Goal: Task Accomplishment & Management: Manage account settings

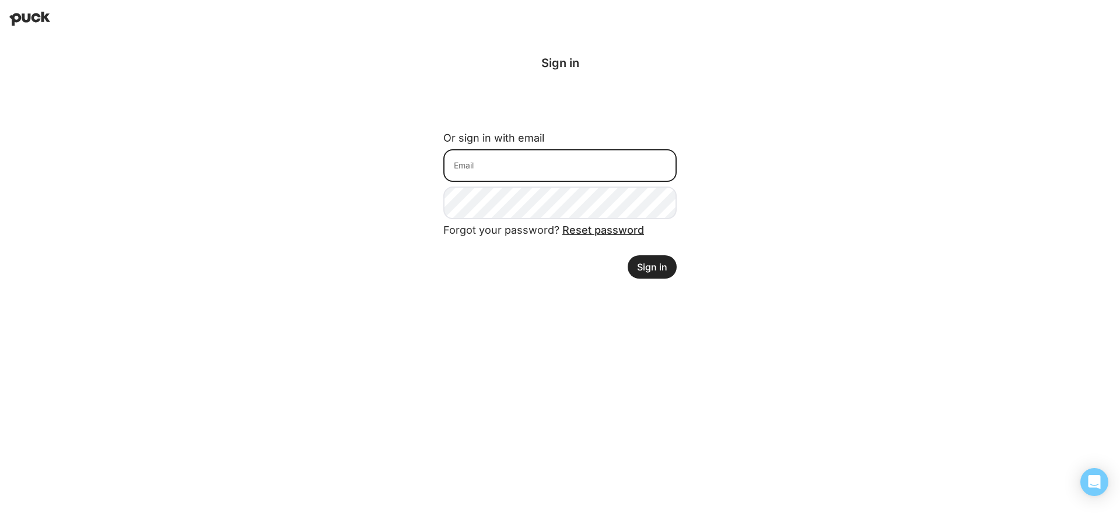
type input "[PERSON_NAME][EMAIL_ADDRESS][DOMAIN_NAME]"
click at [660, 274] on button "Sign in" at bounding box center [652, 266] width 49 height 23
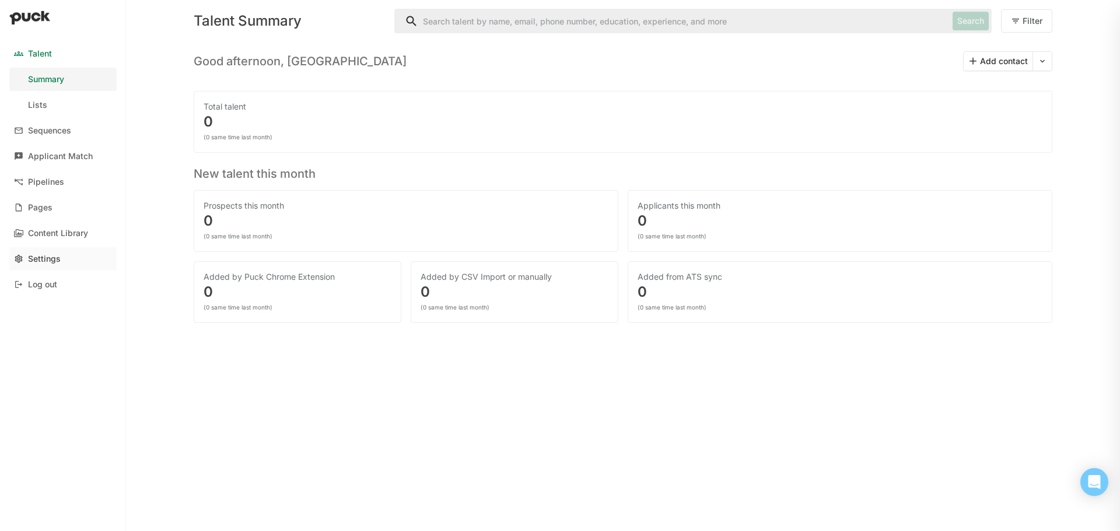
click at [51, 263] on div "Settings" at bounding box center [44, 259] width 33 height 10
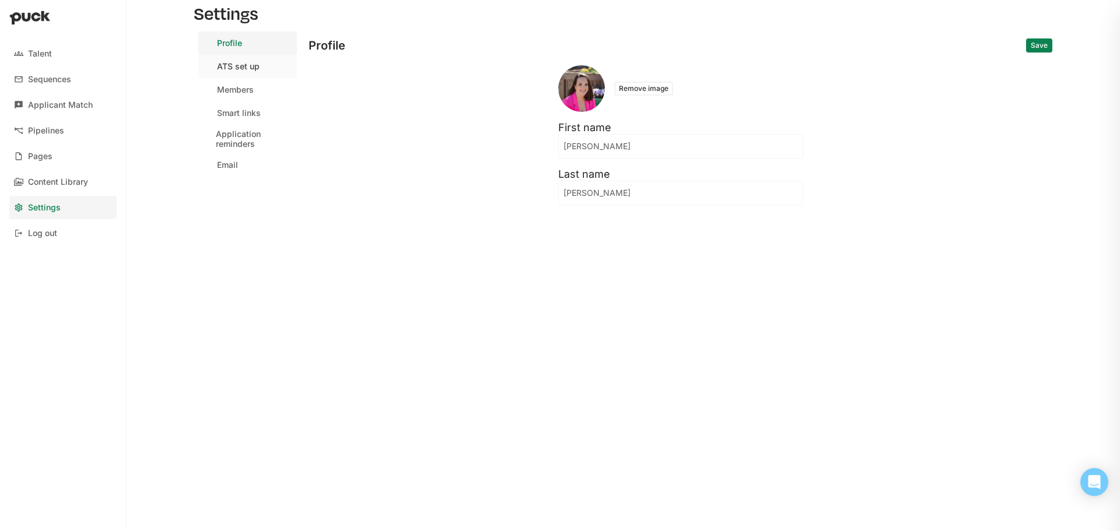
click at [244, 66] on div "ATS set up" at bounding box center [238, 67] width 43 height 10
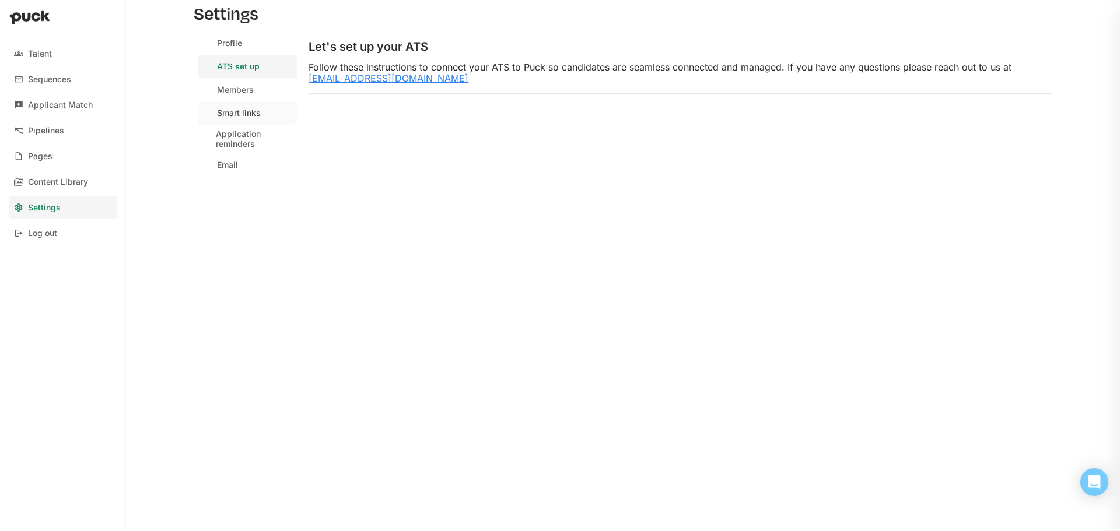
click at [237, 117] on div "Smart links" at bounding box center [239, 113] width 44 height 10
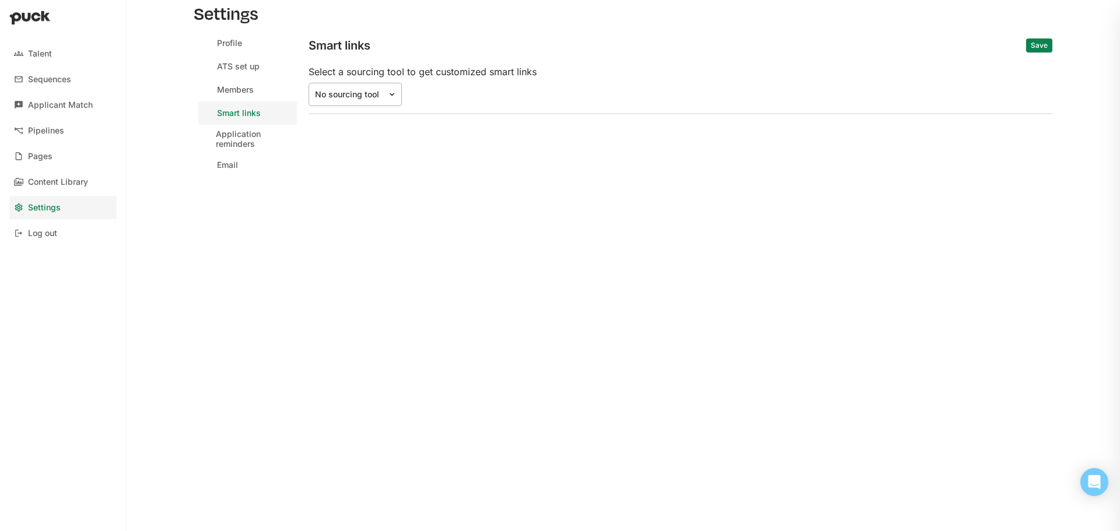
click at [372, 100] on div "No sourcing tool" at bounding box center [348, 95] width 78 height 12
click at [825, 225] on div "Settings Profile ATS set up Members Smart links Application reminders Email Sma…" at bounding box center [622, 265] width 877 height 531
click at [58, 133] on div "Pipelines" at bounding box center [46, 131] width 36 height 10
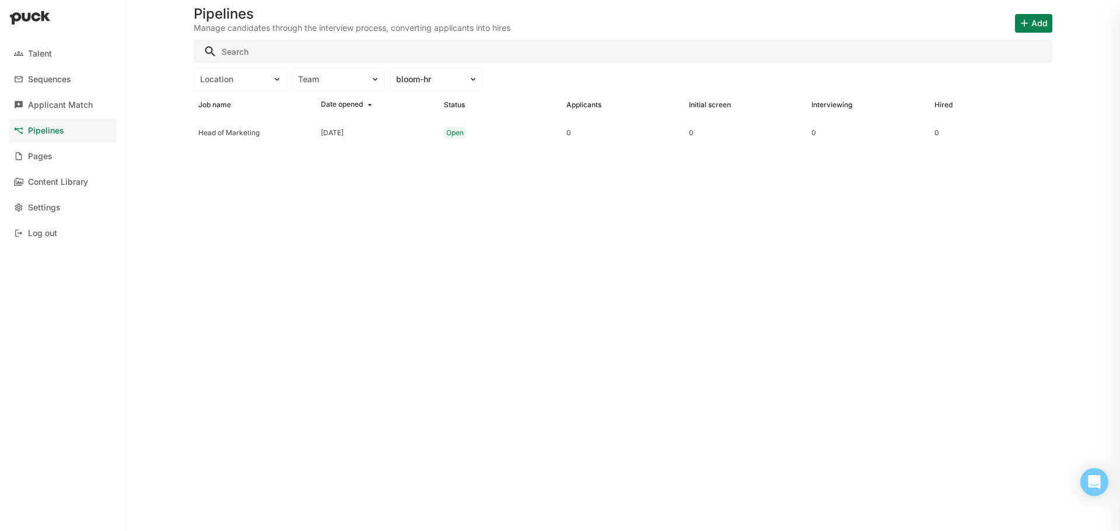
click at [243, 132] on div "Head of Marketing" at bounding box center [254, 133] width 113 height 8
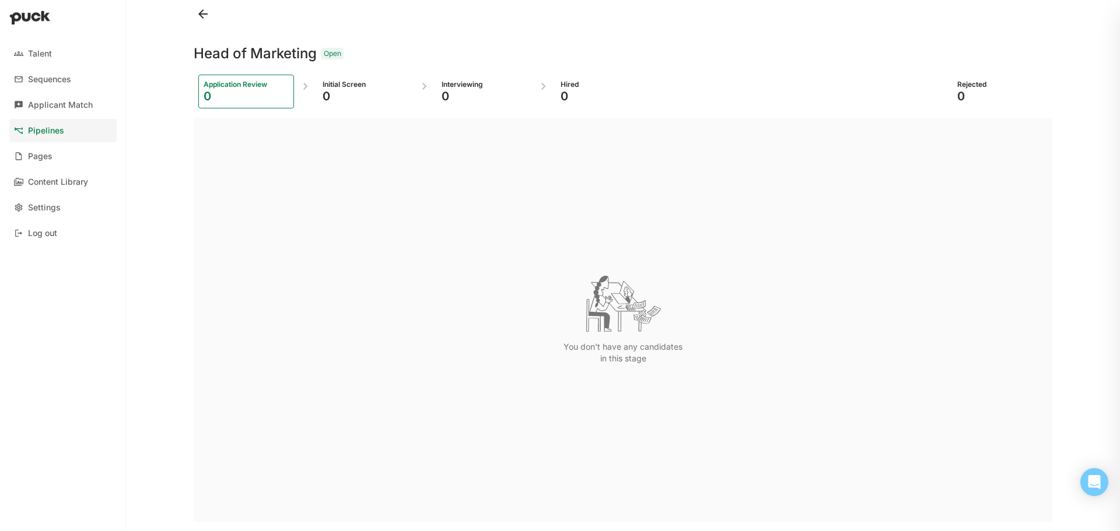
click at [208, 11] on button at bounding box center [203, 14] width 19 height 19
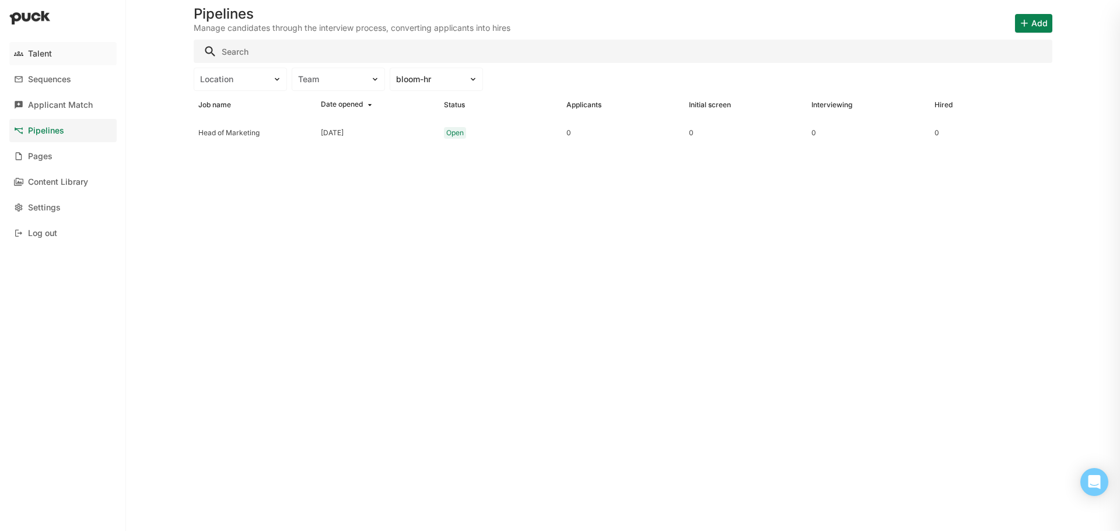
click at [36, 57] on div "Talent" at bounding box center [40, 54] width 24 height 10
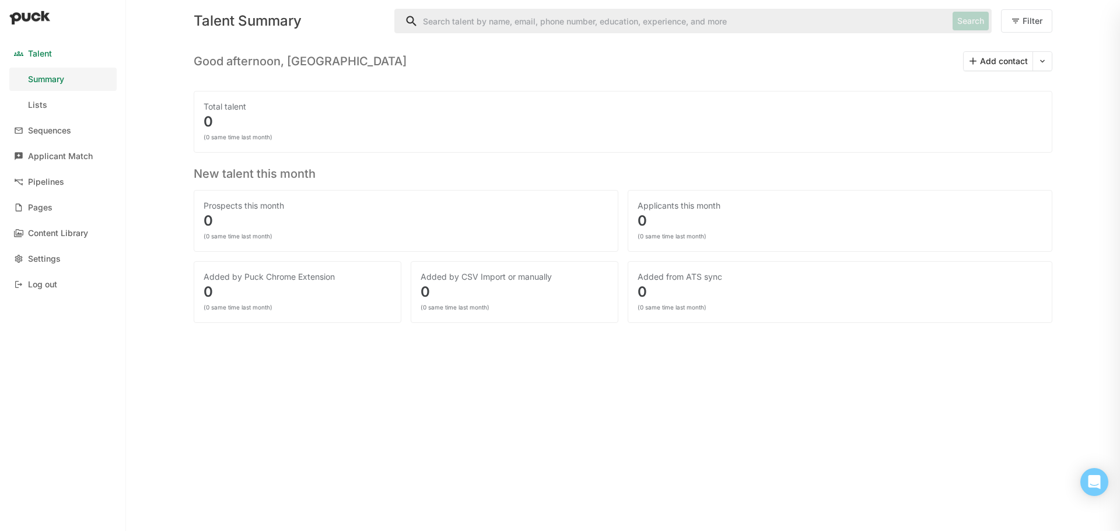
click at [33, 18] on img at bounding box center [29, 17] width 41 height 14
click at [47, 184] on div "Pipelines" at bounding box center [46, 182] width 36 height 10
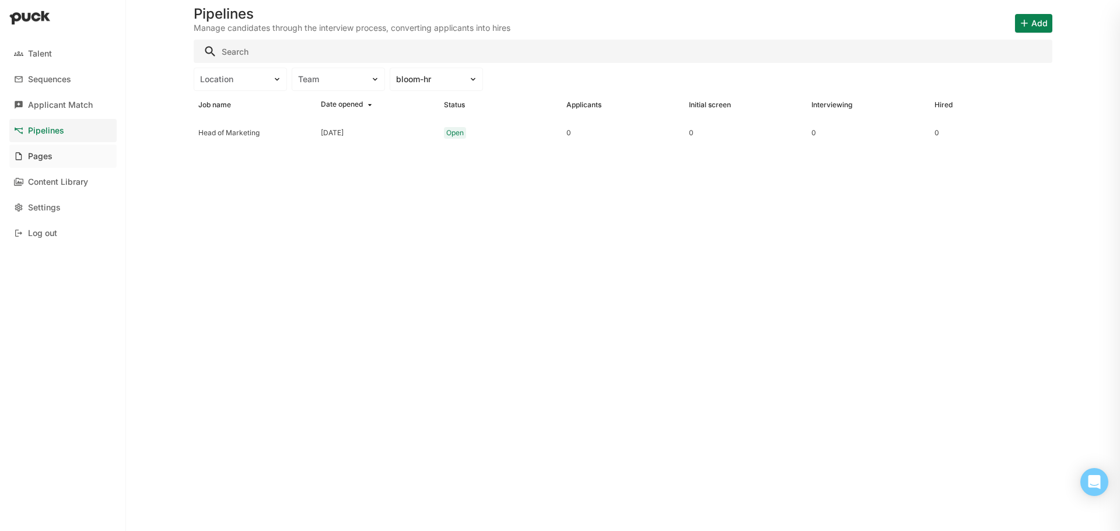
click at [46, 156] on div "Pages" at bounding box center [40, 157] width 24 height 10
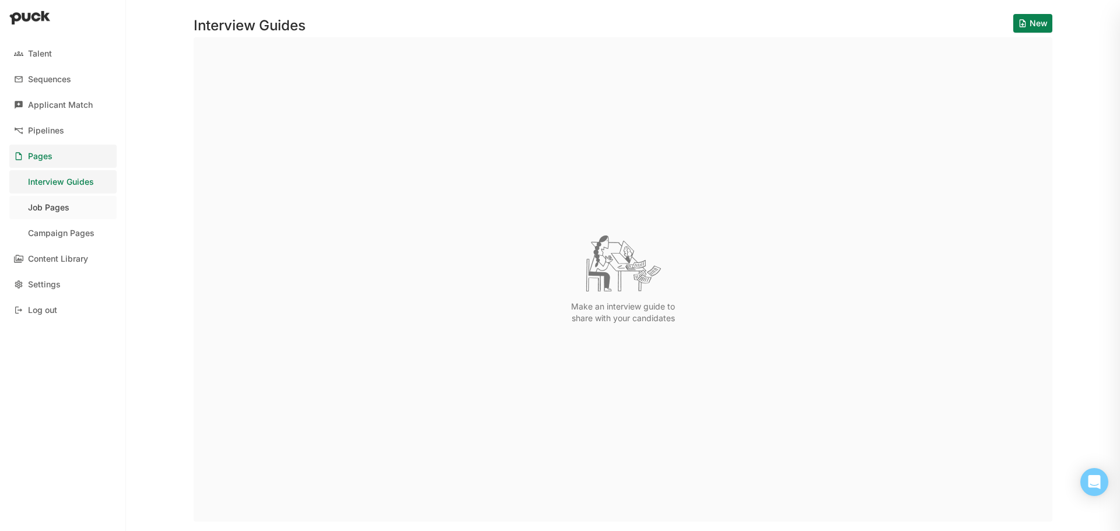
click at [39, 206] on div "Job Pages" at bounding box center [48, 208] width 41 height 10
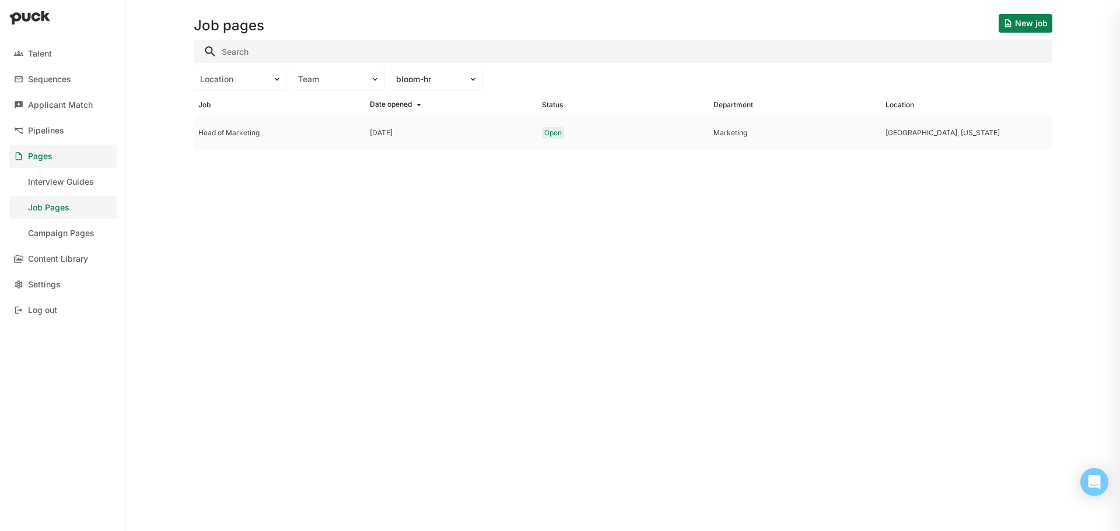
click at [233, 129] on div "Head of Marketing" at bounding box center [279, 133] width 162 height 8
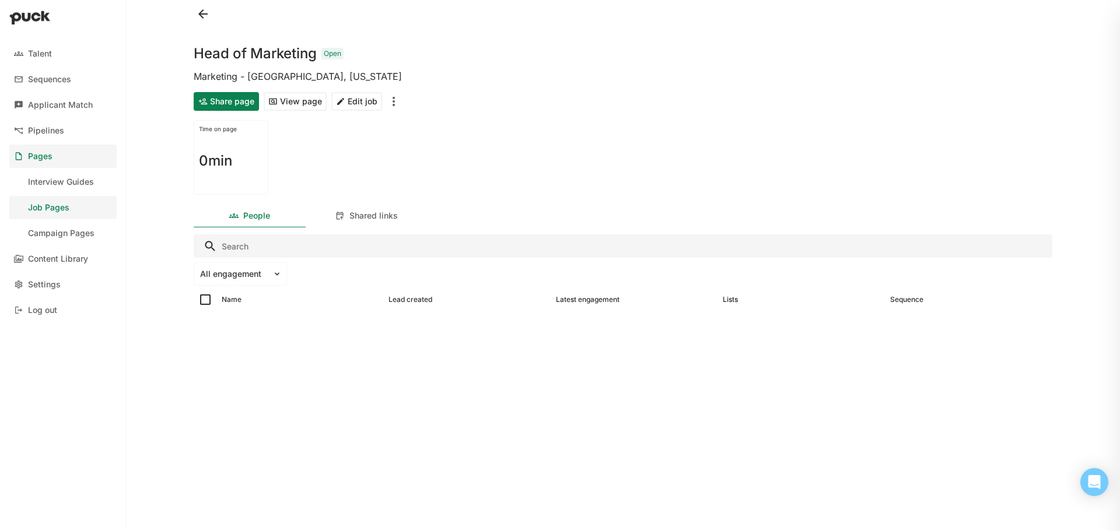
click at [360, 103] on button "Edit job" at bounding box center [356, 101] width 51 height 19
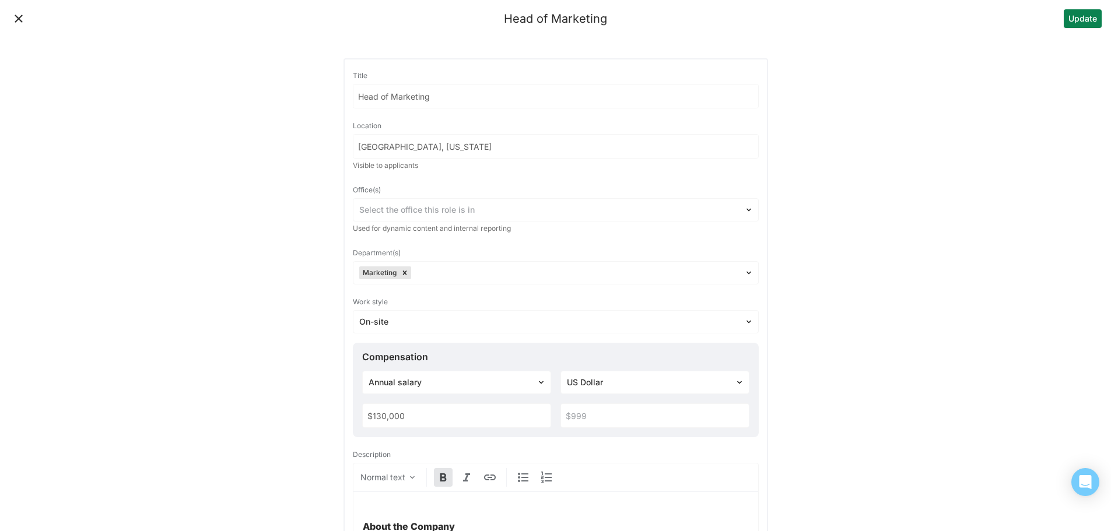
click at [19, 16] on button "Close" at bounding box center [18, 18] width 19 height 19
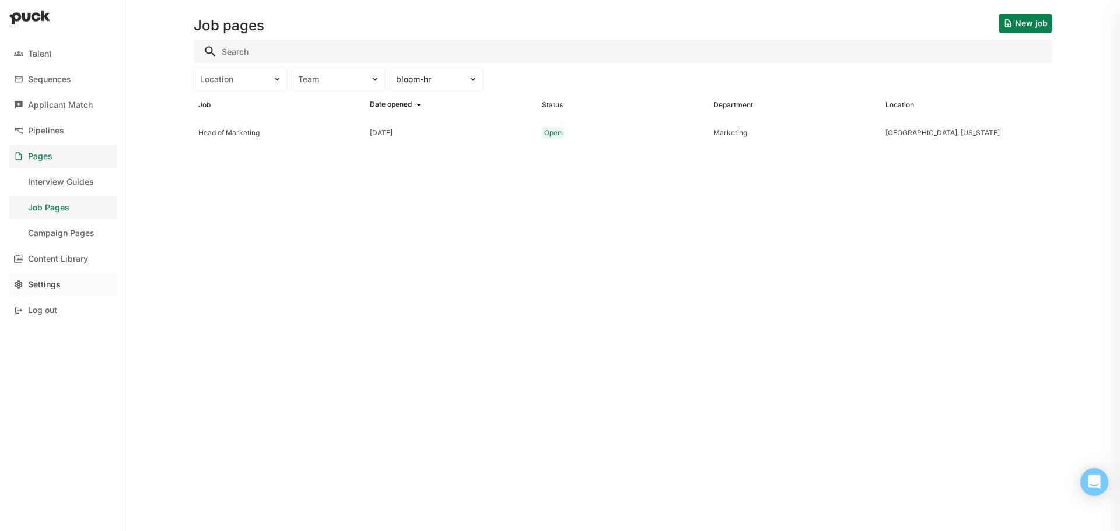
click at [43, 283] on div "Settings" at bounding box center [44, 285] width 33 height 10
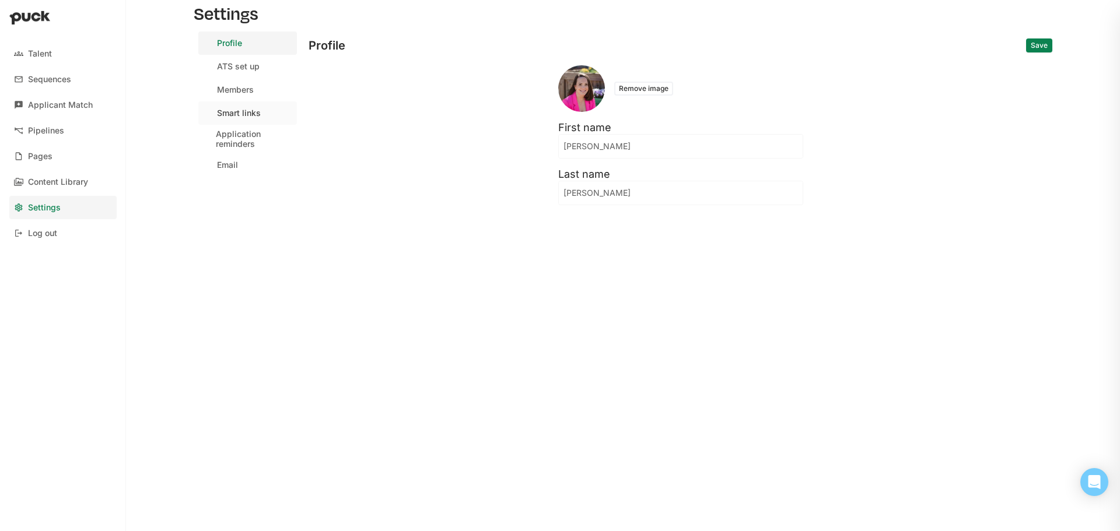
click at [234, 112] on div "Smart links" at bounding box center [239, 113] width 44 height 10
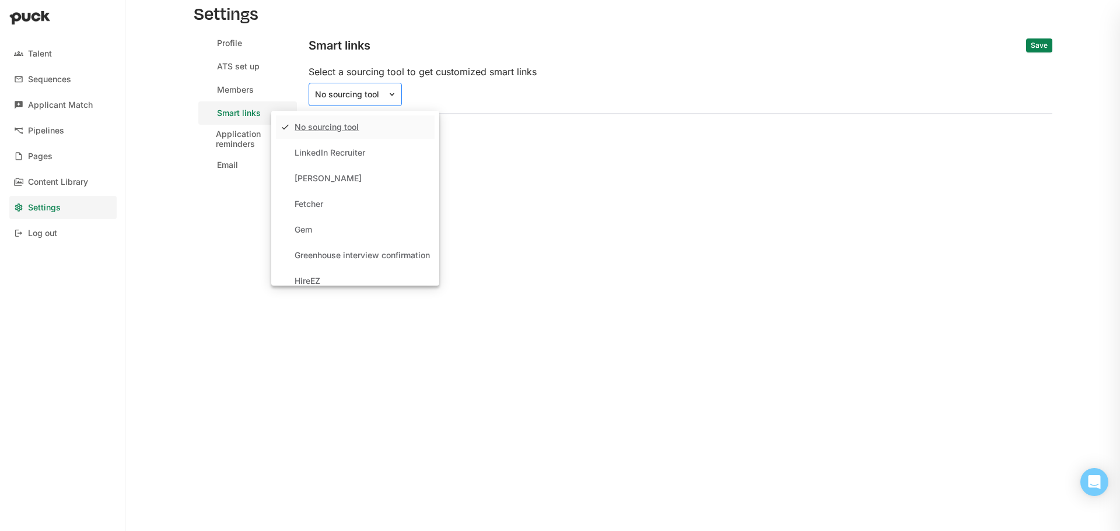
click at [349, 97] on div "No sourcing tool" at bounding box center [348, 95] width 66 height 10
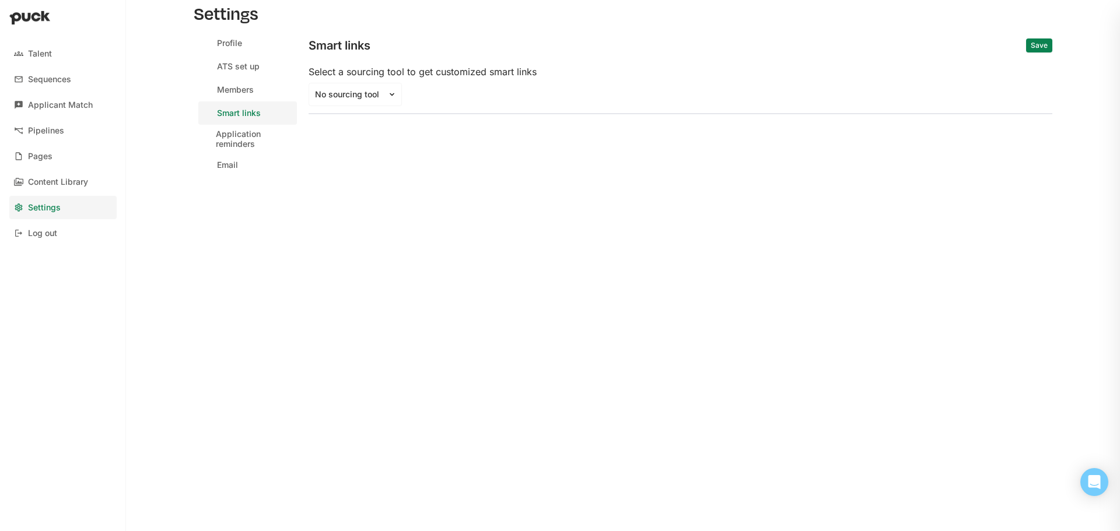
click at [645, 137] on div "Smart links Save Select a sourcing tool to get customized smart links No sourci…" at bounding box center [681, 104] width 744 height 146
click at [241, 65] on div "ATS set up" at bounding box center [238, 67] width 43 height 10
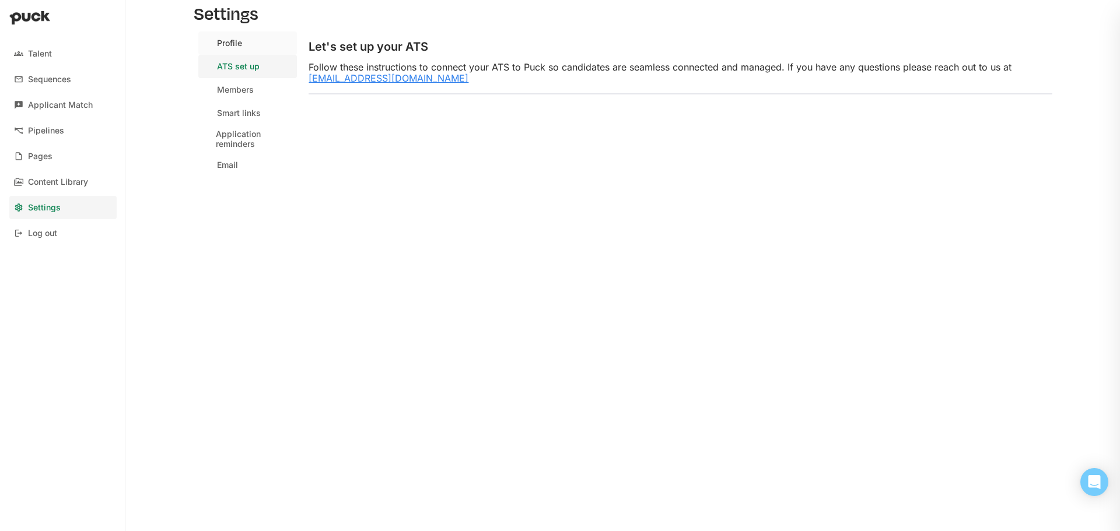
click at [246, 44] on link "Profile" at bounding box center [247, 42] width 99 height 23
